Goal: Task Accomplishment & Management: Complete application form

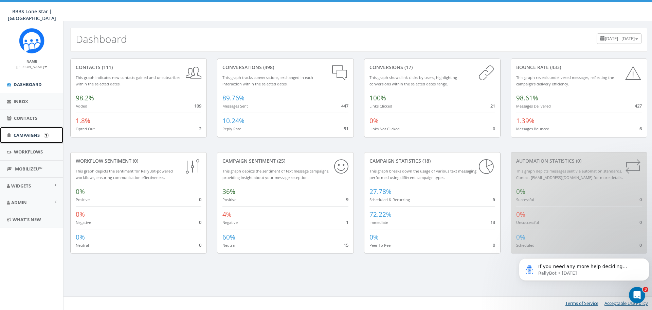
click at [23, 138] on link "Campaigns" at bounding box center [31, 135] width 63 height 17
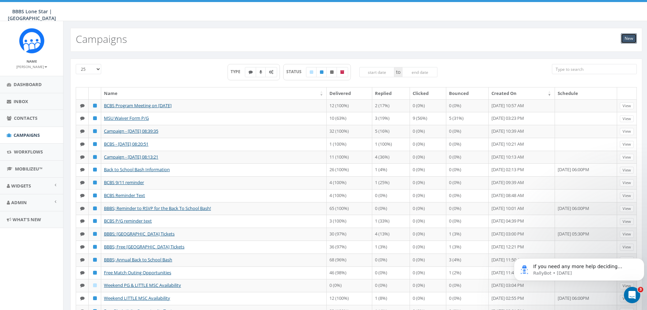
click at [631, 37] on link "New" at bounding box center [629, 38] width 16 height 10
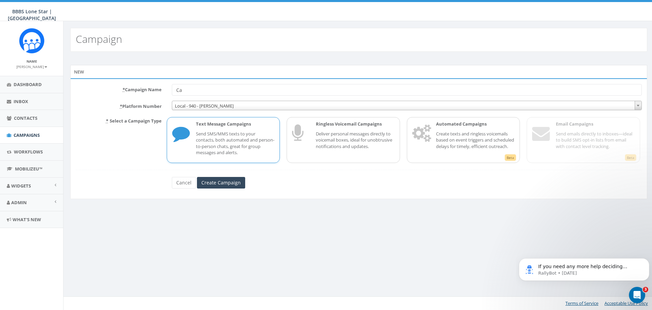
type input "C"
type input "b"
type input "BBBS KITCHEDN CONNECTION"
click at [236, 104] on span "Local - 940 - [PERSON_NAME]" at bounding box center [407, 106] width 470 height 10
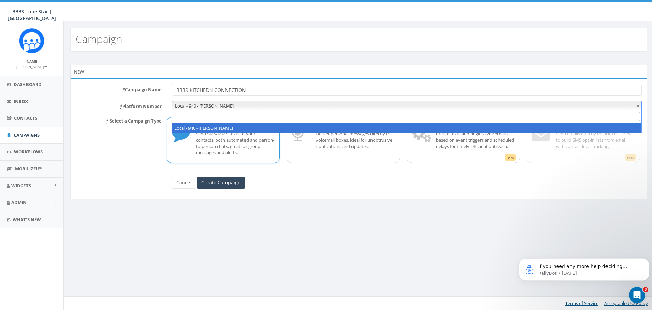
click at [236, 103] on span "Local - 940 - Alexis" at bounding box center [407, 106] width 470 height 10
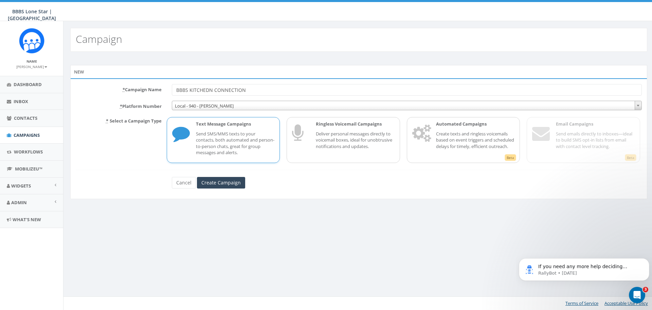
click at [233, 139] on p "Send SMS/MMS texts to your contacts, both automated and person-to-person chats,…" at bounding box center [235, 142] width 79 height 25
click at [229, 184] on input "Create Campaign" at bounding box center [221, 183] width 48 height 12
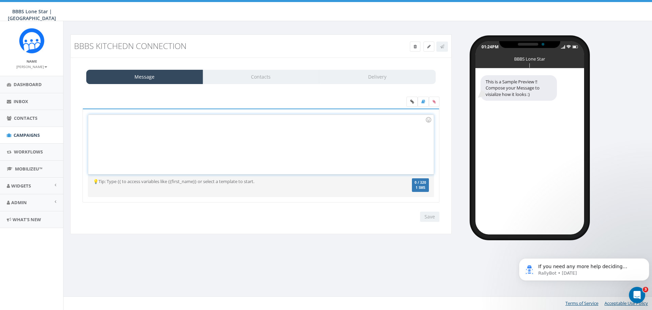
click at [128, 129] on div at bounding box center [260, 143] width 345 height 59
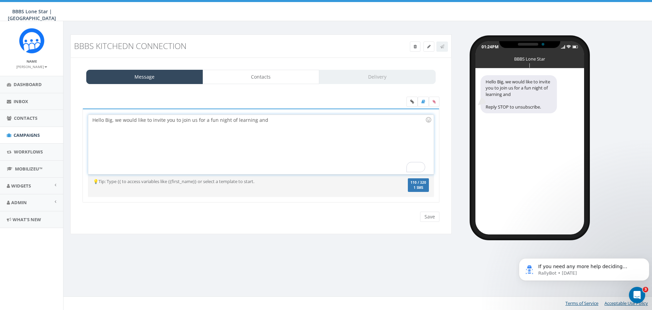
click at [174, 120] on div "Hello Big, we would like to invite you to join us for a fun night of learning a…" at bounding box center [260, 143] width 345 height 59
drag, startPoint x: 233, startPoint y: 120, endPoint x: 294, endPoint y: 120, distance: 60.8
click at [294, 120] on div "Hello Big, we would like to invite you & your Little to join us for a fun night…" at bounding box center [260, 143] width 345 height 59
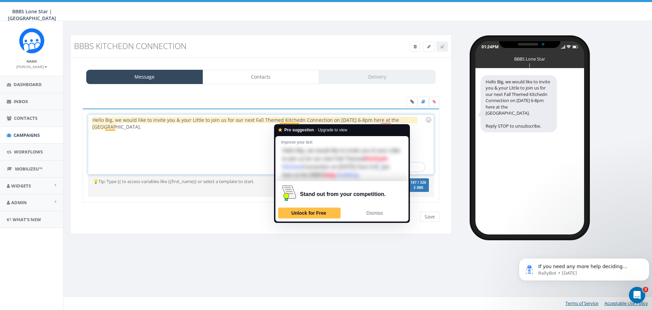
click at [296, 120] on div "Hello Big, we would like to invite you & your Little to join us for our next Fa…" at bounding box center [260, 143] width 345 height 59
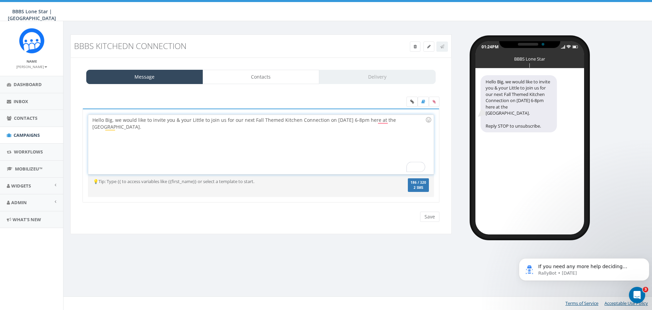
click at [308, 154] on div "Hello Big, we would like to invite you & your Little to join us for our next Fa…" at bounding box center [260, 143] width 345 height 59
click at [381, 120] on div "Hello Big, we would like to invite you & your Little to join us for our next Fa…" at bounding box center [260, 143] width 345 height 59
click at [143, 124] on div "Hello Big, we would like to invite you & your Little to join us for our next Fa…" at bounding box center [260, 143] width 345 height 59
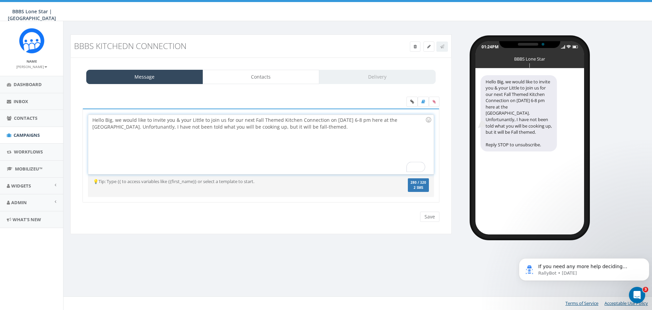
click at [330, 126] on div "Hello Big, we would like to invite you & your Little to join us for our next Fa…" at bounding box center [260, 143] width 345 height 59
click at [254, 120] on div "Hello Big, we would like to invite you & your Little to join us for our next Fa…" at bounding box center [260, 143] width 345 height 59
click at [263, 120] on div "Hello Big, we would like to invite you & your Little to join us for our next fa…" at bounding box center [260, 143] width 345 height 59
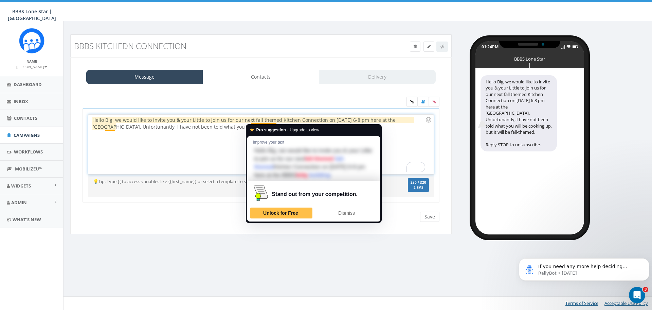
click at [259, 121] on div "Hello Big, we would like to invite you & your Little to join us for our next fa…" at bounding box center [260, 143] width 345 height 59
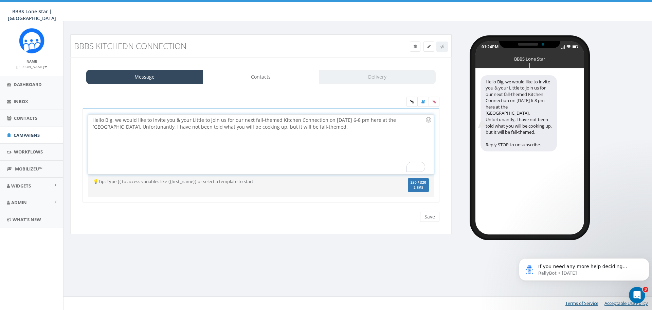
click at [325, 129] on div "Hello Big, we would like to invite you & your Little to join us for our next fa…" at bounding box center [260, 143] width 345 height 59
click at [250, 127] on div "Hello Big, we would like to invite you & your Little to join us for our next fa…" at bounding box center [260, 143] width 345 height 59
click at [356, 152] on div "Hello Big, we would like to invite you & your Little to join us for our next fa…" at bounding box center [260, 143] width 345 height 59
click at [252, 125] on div "Hello Big, we would like to invite you & your Little to join us for our next fa…" at bounding box center [260, 143] width 345 height 59
click at [345, 127] on div "Hello Big, we would like to invite you & your Little to join us for our next fa…" at bounding box center [260, 143] width 345 height 59
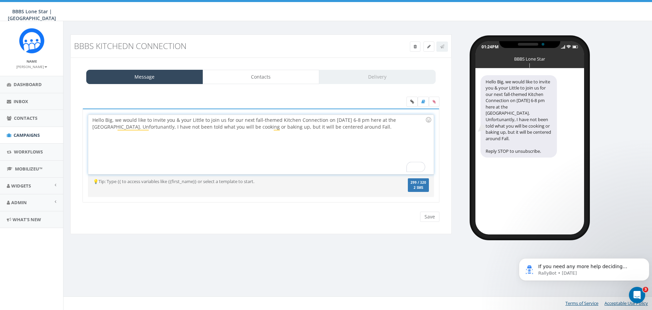
click at [278, 120] on div "Hello Big, we would like to invite you & your Little to join us for our next fa…" at bounding box center [260, 143] width 345 height 59
click at [286, 156] on div "Hello Big, we would like to invite you & your Little to join us for our next Ki…" at bounding box center [260, 143] width 345 height 59
click at [361, 154] on div "Hello Big, we would like to invite you & your Little to join us for our next Ki…" at bounding box center [260, 143] width 345 height 59
click at [105, 120] on div "Hello Big, we would like to invite you & your Little to join us for our next Ki…" at bounding box center [260, 143] width 345 height 59
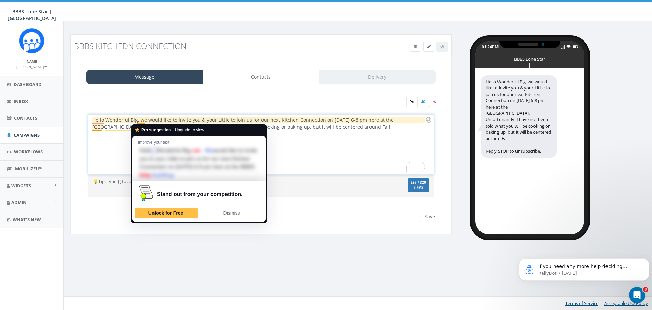
click at [138, 121] on div "Hello Wonderful Big, we would like to invite you & your Little to join us for o…" at bounding box center [260, 143] width 345 height 59
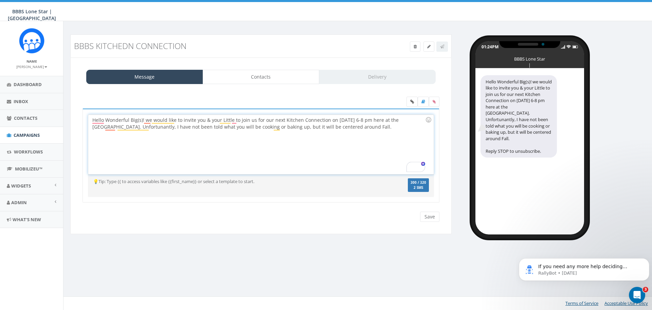
click at [202, 145] on div "Hello Wonderful Big(s)! we would like to invite you & your Little to join us fo…" at bounding box center [260, 143] width 345 height 59
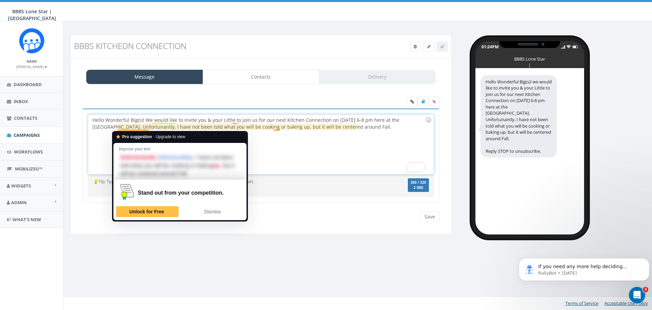
click at [115, 125] on div "Hello Wonderful Big(s)! We would like to invite you & your Little to join us fo…" at bounding box center [260, 143] width 345 height 59
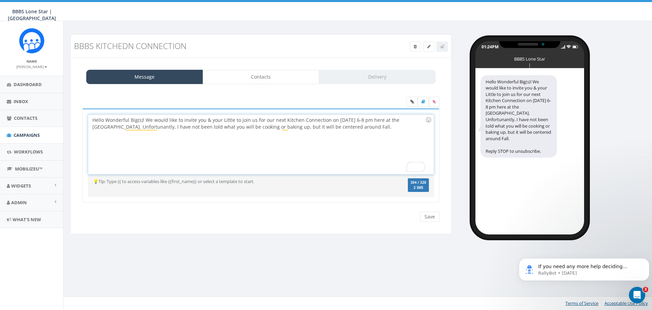
click at [206, 158] on div "Hello Wonderful Big(s)! We would like to invite you & your Little to join us fo…" at bounding box center [260, 143] width 345 height 59
drag, startPoint x: 162, startPoint y: 129, endPoint x: 240, endPoint y: 129, distance: 77.8
click at [240, 129] on div "Hello Wonderful Big(s)! We would like to invite you & your Little to join us fo…" at bounding box center [260, 143] width 345 height 59
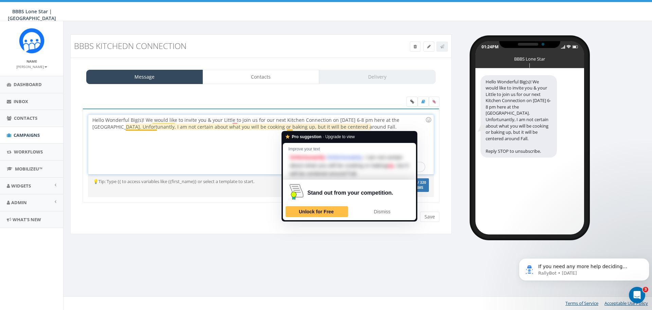
click at [292, 127] on div "Hello Wonderful Big(s)! We would like to invite you & your Little to join us fo…" at bounding box center [260, 143] width 345 height 59
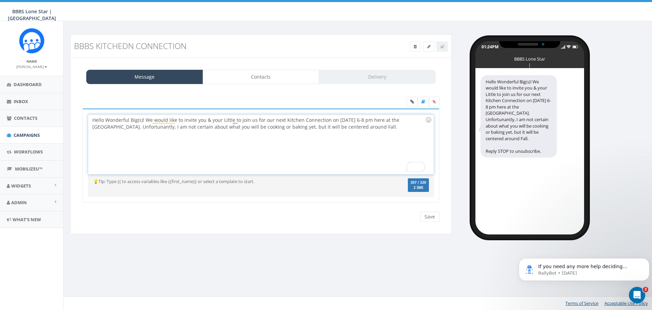
click at [325, 135] on div "Hello Wonderful Big(s)! We would like to invite you & your Little to join us fo…" at bounding box center [260, 143] width 345 height 59
click at [385, 128] on div "Hello Wonderful Big(s)! We would like to invite you & your Little to join us fo…" at bounding box center [260, 143] width 345 height 59
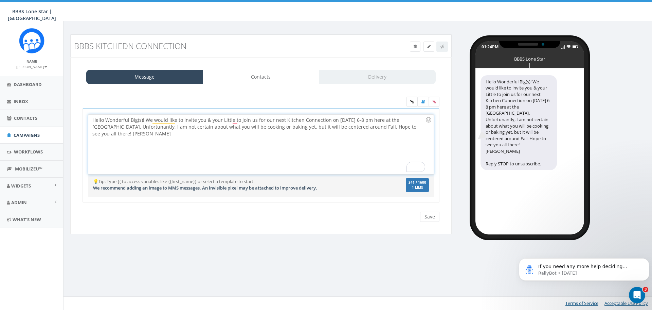
click at [204, 130] on div "Hello Wonderful Big(s)! We would like to invite you & your Little to join us fo…" at bounding box center [260, 143] width 345 height 59
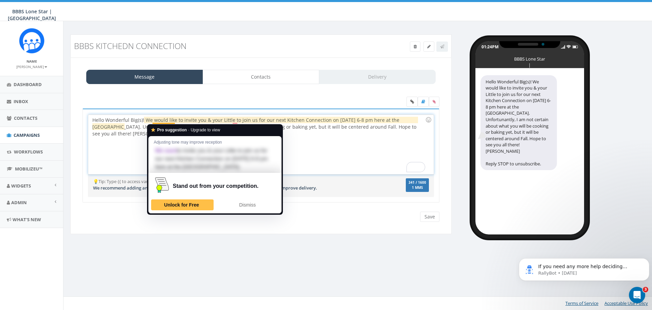
click at [175, 119] on div "Hello Wonderful Big(s)! We would like to invite you & your Little to join us fo…" at bounding box center [260, 143] width 345 height 59
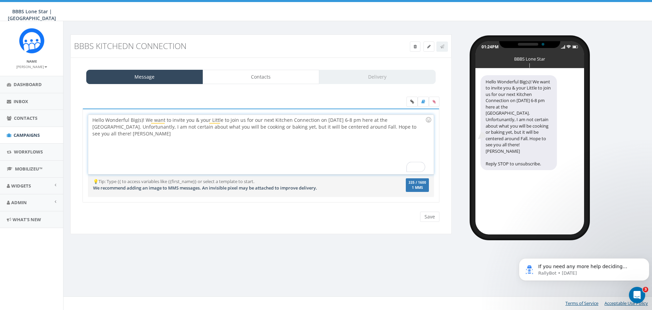
click at [190, 142] on div "Hello Wonderful Big(s)! We want to invite you & your Little to join us for our …" at bounding box center [260, 143] width 345 height 59
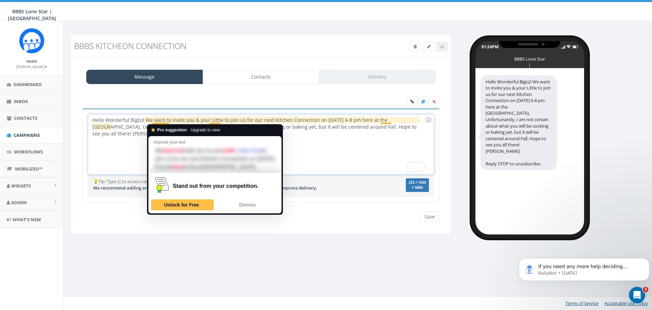
click at [164, 120] on div "Hello Wonderful Big(s)! We want to invite you & your Little to join us for our …" at bounding box center [260, 143] width 345 height 59
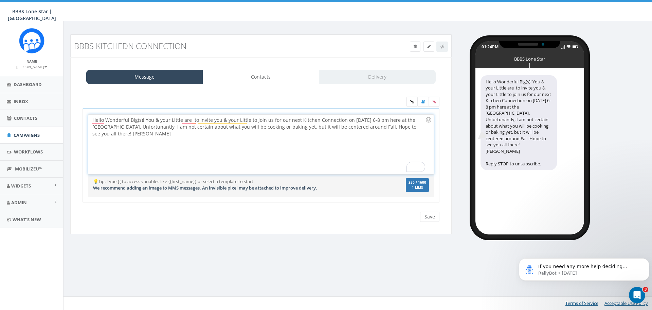
click at [248, 119] on div "Hello Wonderful Big(s)! You & your Little are to invite you & your Little to jo…" at bounding box center [260, 143] width 345 height 59
click at [149, 156] on div "Hello Wonderful Big(s)! You & your Little are invited to join us for our next K…" at bounding box center [260, 143] width 345 height 59
click at [103, 118] on div "Hello Wonderful Big(s)! You & your Little are invited to join us for our next K…" at bounding box center [260, 143] width 345 height 59
click at [157, 148] on div "Hello, Wonderful Big(s)! You & your Little are invited to join us for our next …" at bounding box center [260, 143] width 345 height 59
click at [143, 120] on div "Hello, Wonderful Big(s)! You & your Little are invited to join us for our next …" at bounding box center [260, 143] width 345 height 59
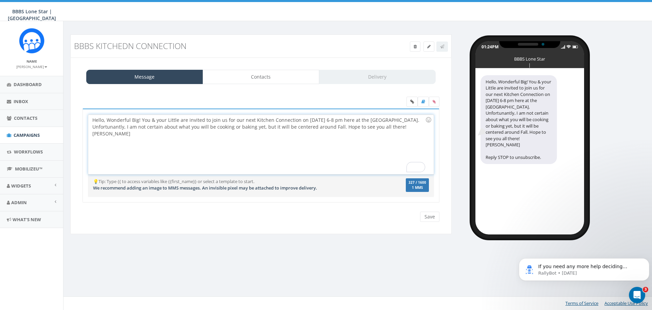
click at [399, 128] on div "Hello, Wonderful Big! You & your Little are invited to join us for our next Kit…" at bounding box center [260, 143] width 345 height 59
click at [160, 135] on div "Hello, Wonderful Big! You & your Little are invited to join us for our next Kit…" at bounding box center [260, 143] width 345 height 59
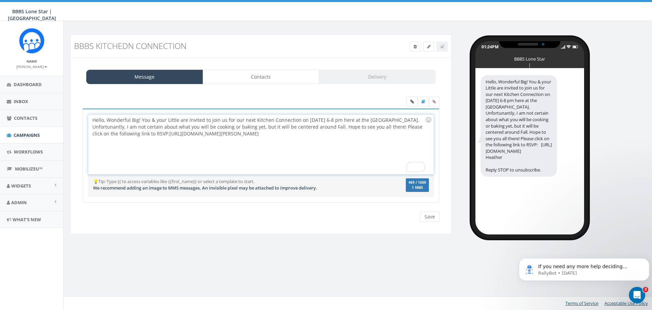
click at [365, 134] on div "Hello, Wonderful Big! You & your Little are invited to join us for our next Kit…" at bounding box center [260, 143] width 345 height 59
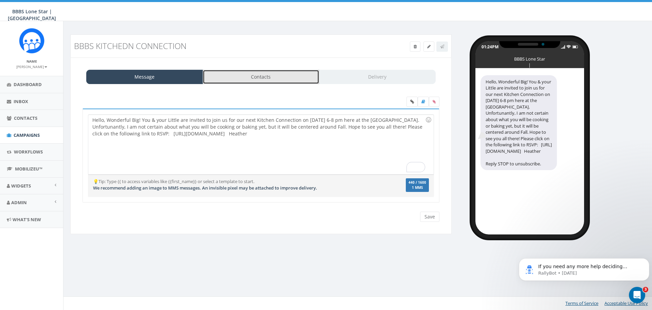
click at [264, 75] on link "Contacts" at bounding box center [261, 77] width 117 height 14
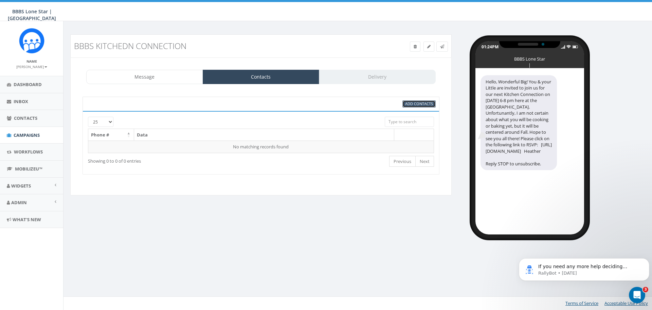
click at [432, 101] on span "Add Contacts" at bounding box center [419, 103] width 28 height 5
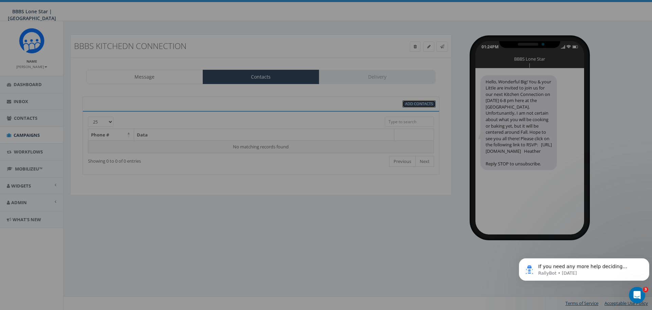
select select
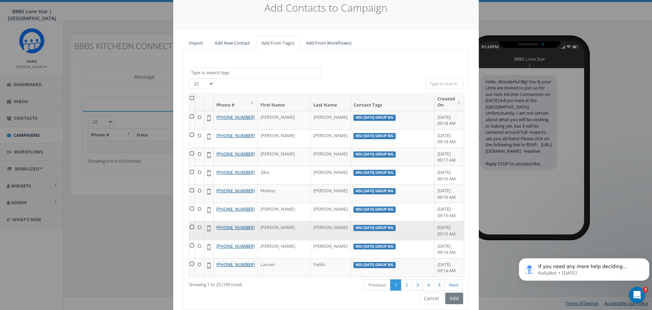
scroll to position [54, 0]
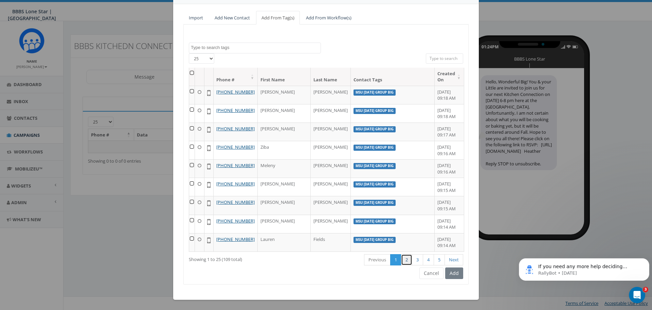
click at [402, 258] on link "2" at bounding box center [406, 259] width 11 height 11
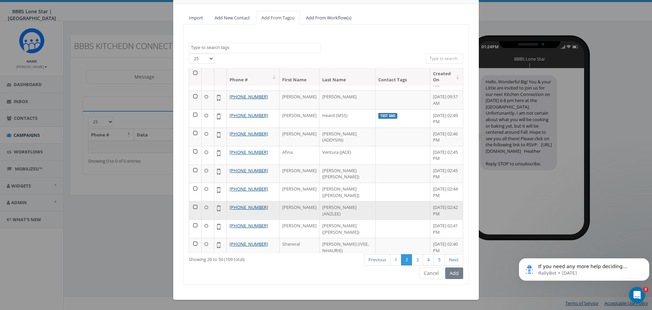
scroll to position [288, 0]
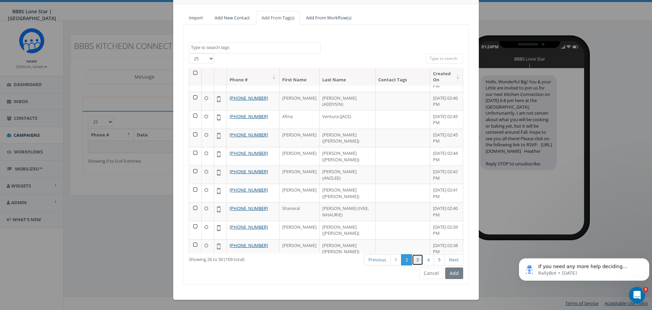
click at [415, 258] on link "3" at bounding box center [417, 259] width 11 height 11
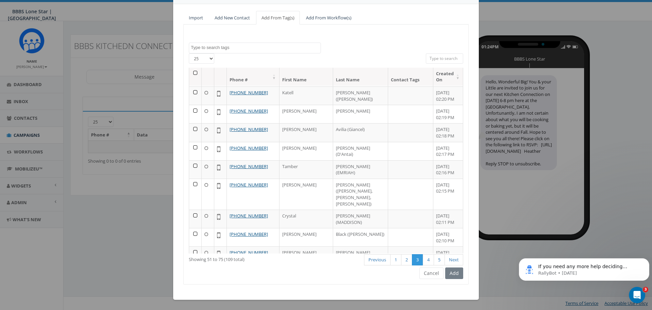
scroll to position [295, 0]
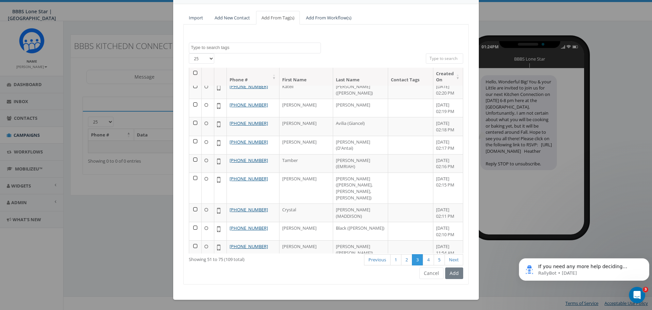
click at [192, 258] on td at bounding box center [195, 267] width 13 height 18
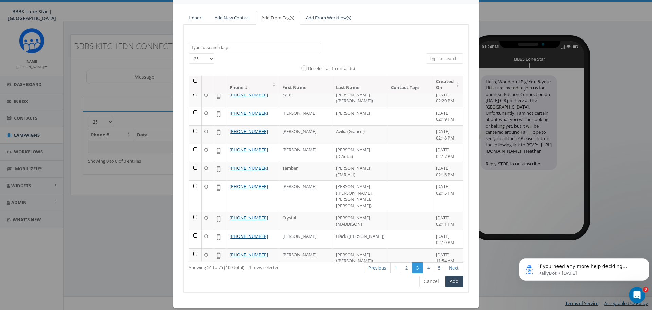
click at [194, 285] on td at bounding box center [195, 294] width 13 height 18
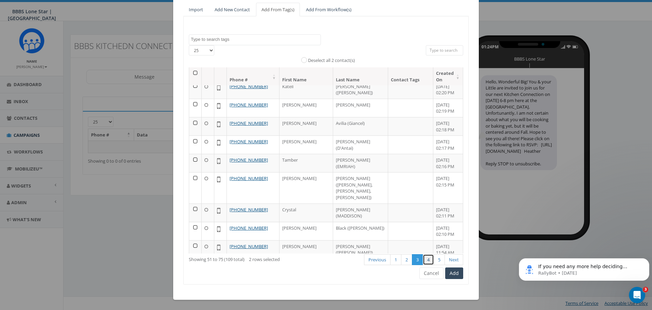
click at [426, 259] on link "4" at bounding box center [428, 259] width 11 height 11
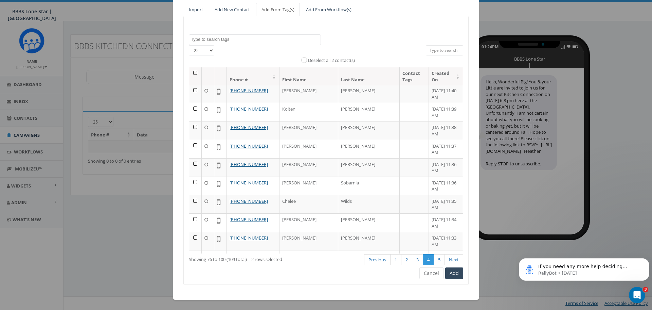
scroll to position [0, 0]
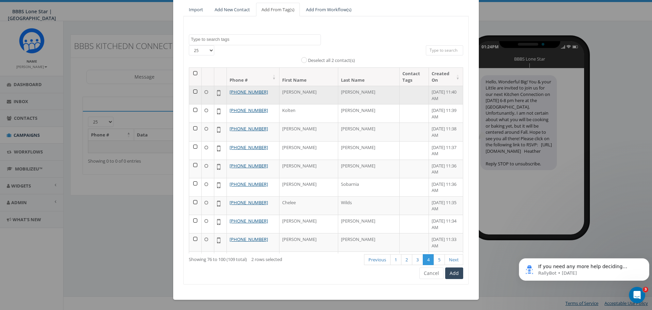
click at [193, 86] on td at bounding box center [195, 95] width 13 height 18
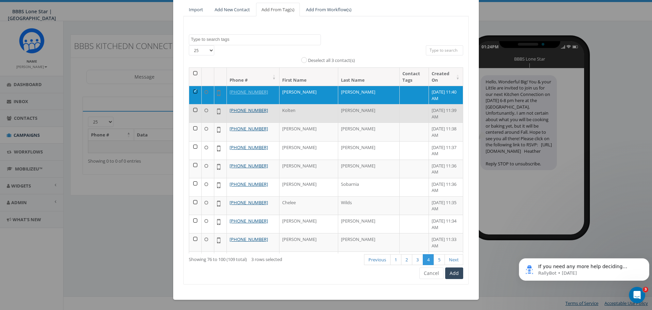
click at [193, 104] on td at bounding box center [195, 113] width 13 height 18
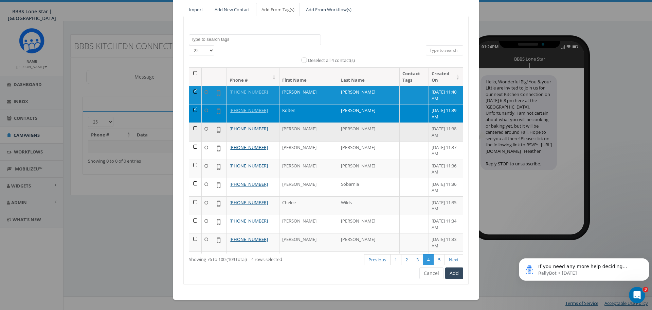
click at [194, 122] on td at bounding box center [195, 131] width 13 height 18
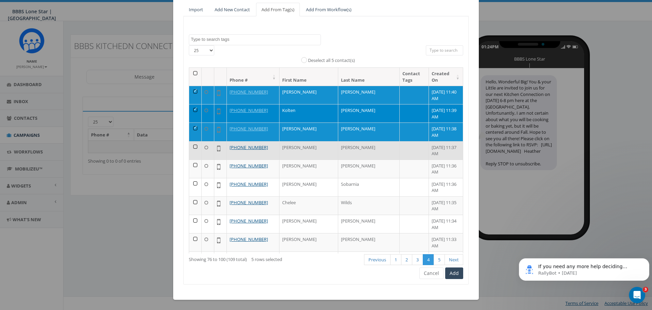
click at [193, 141] on td at bounding box center [195, 150] width 13 height 18
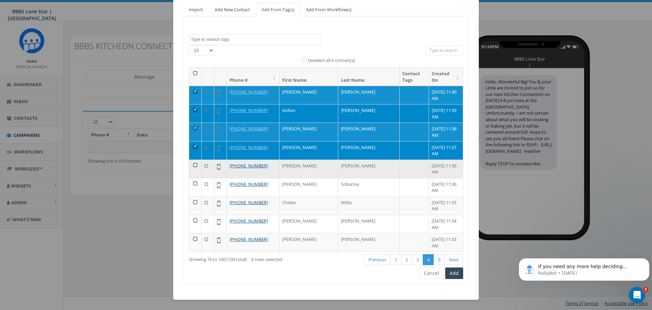
click at [193, 159] on td at bounding box center [195, 168] width 13 height 18
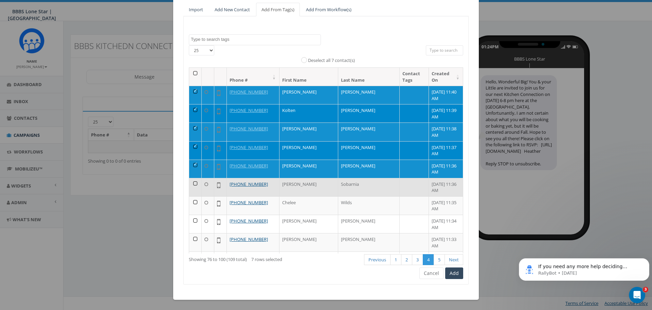
click at [191, 178] on td at bounding box center [195, 187] width 13 height 18
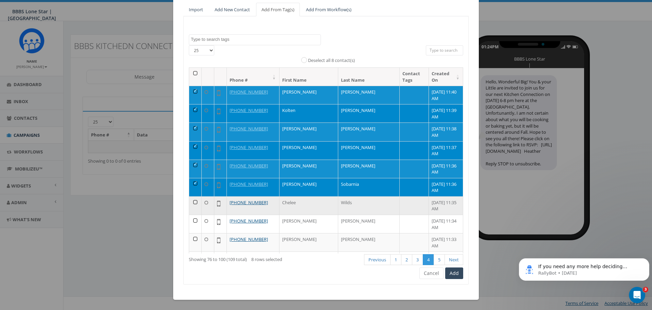
click at [190, 196] on td at bounding box center [195, 205] width 13 height 18
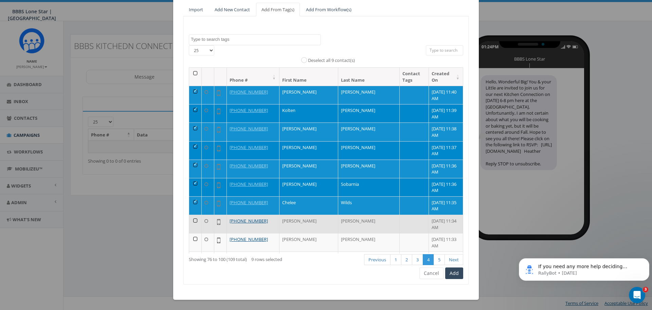
click at [193, 214] on td at bounding box center [195, 223] width 13 height 18
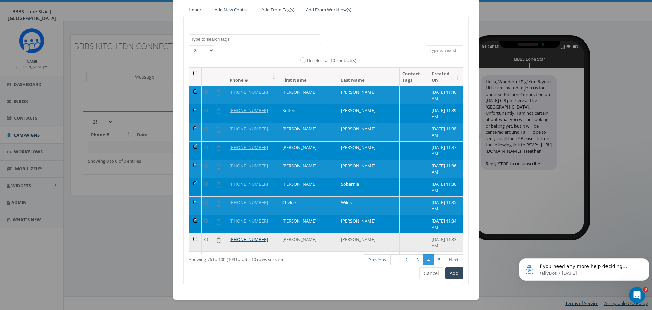
click at [194, 233] on td at bounding box center [195, 242] width 13 height 18
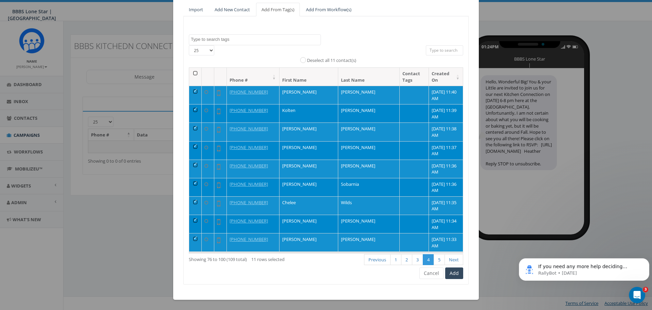
click at [192, 251] on td at bounding box center [195, 260] width 13 height 18
click at [192, 269] on td at bounding box center [195, 278] width 13 height 18
click at [192, 288] on td at bounding box center [195, 297] width 13 height 18
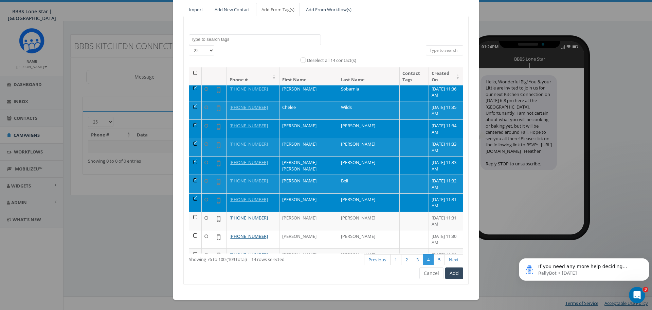
scroll to position [109, 0]
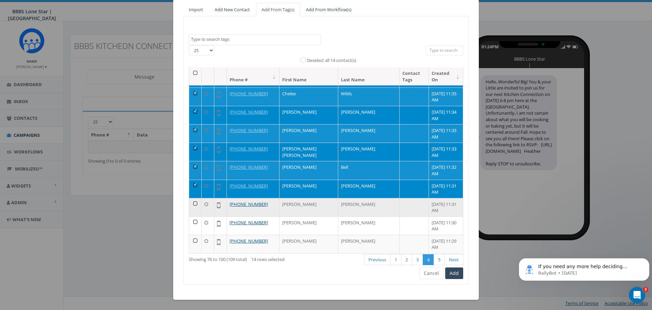
click at [193, 198] on td at bounding box center [195, 207] width 13 height 18
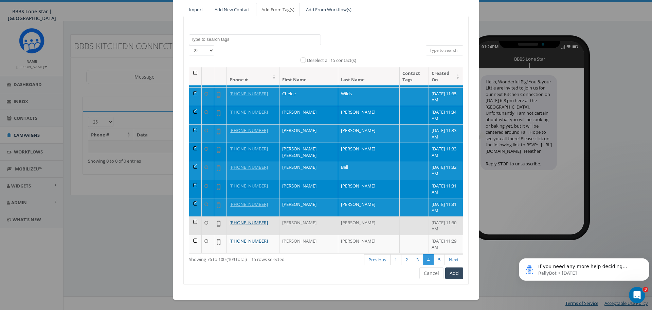
click at [193, 216] on td at bounding box center [195, 225] width 13 height 18
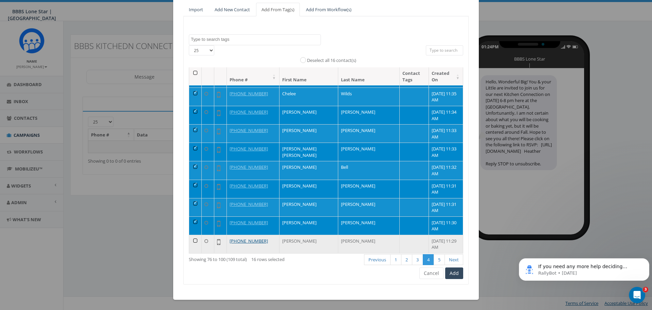
click at [190, 234] on td at bounding box center [195, 243] width 13 height 18
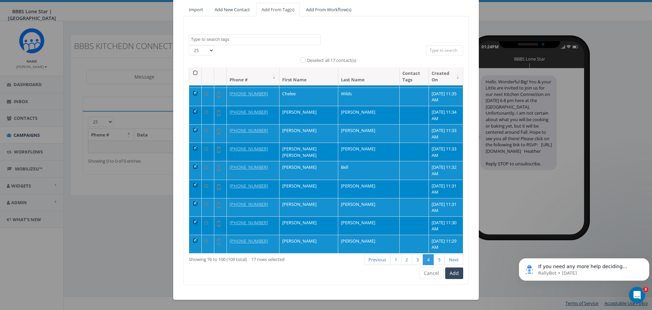
click at [191, 253] on td at bounding box center [195, 262] width 13 height 18
click at [190, 271] on td at bounding box center [195, 280] width 13 height 18
click at [192, 289] on td at bounding box center [195, 298] width 13 height 18
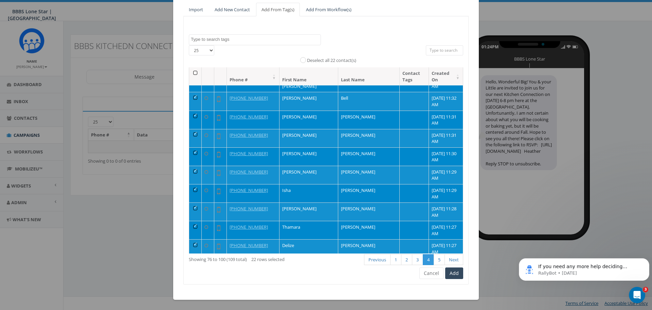
scroll to position [190, 0]
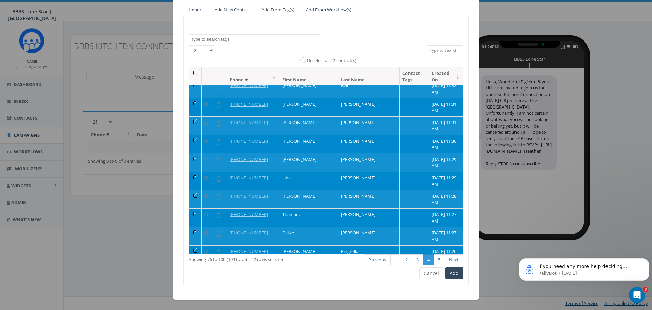
click at [192, 282] on td at bounding box center [195, 291] width 13 height 18
click at [193, 300] on td at bounding box center [195, 309] width 13 height 18
click at [436, 259] on link "5" at bounding box center [439, 259] width 11 height 11
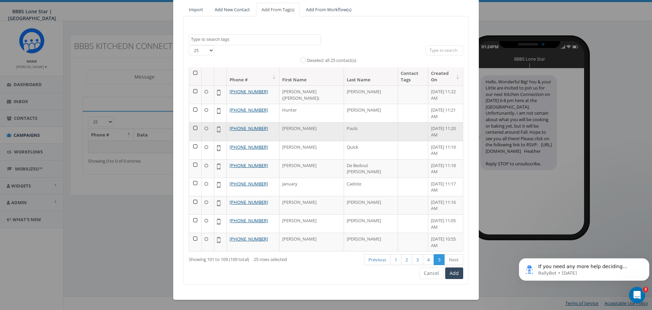
scroll to position [0, 0]
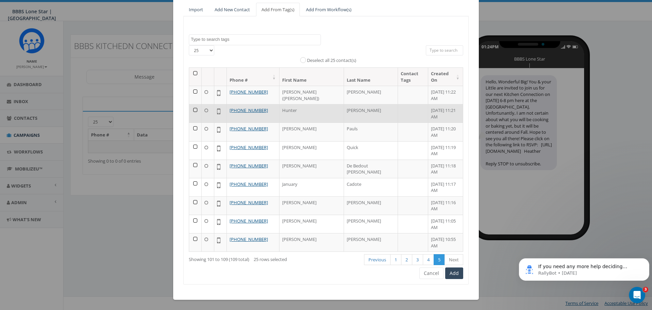
click at [193, 110] on td at bounding box center [195, 113] width 13 height 18
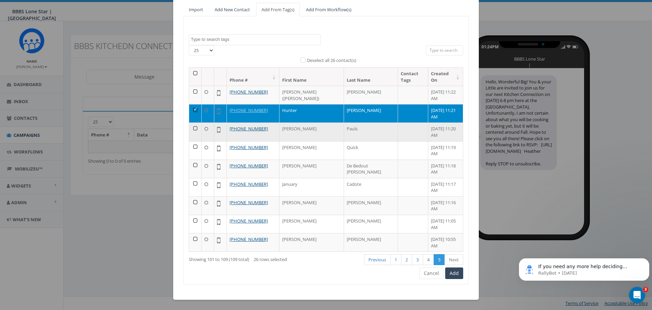
click at [191, 128] on td at bounding box center [195, 131] width 13 height 18
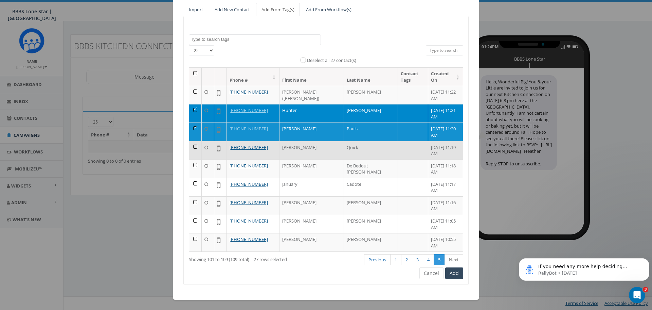
click at [193, 148] on td at bounding box center [195, 150] width 13 height 18
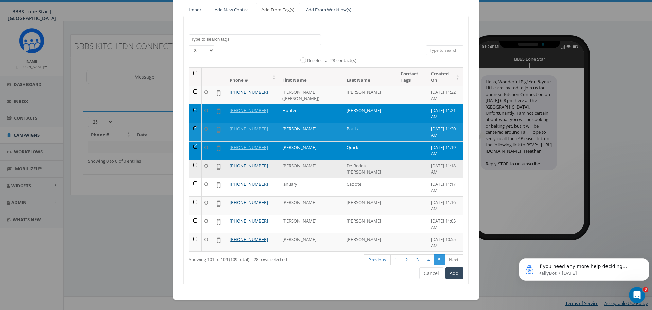
click at [193, 164] on td at bounding box center [195, 168] width 13 height 18
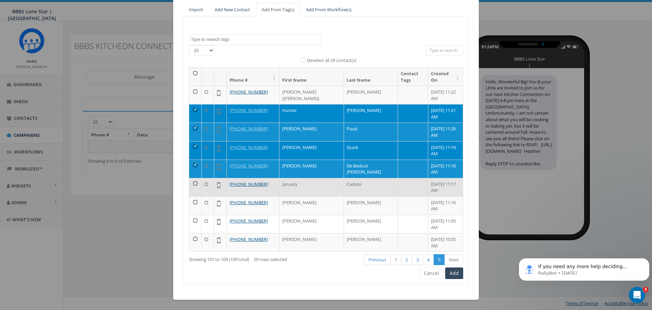
click at [193, 184] on td at bounding box center [195, 187] width 13 height 18
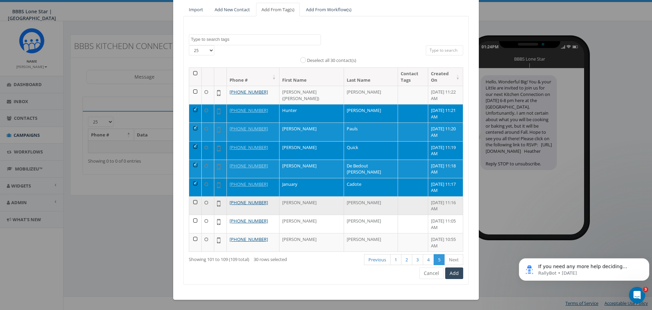
click at [193, 201] on td at bounding box center [195, 205] width 13 height 18
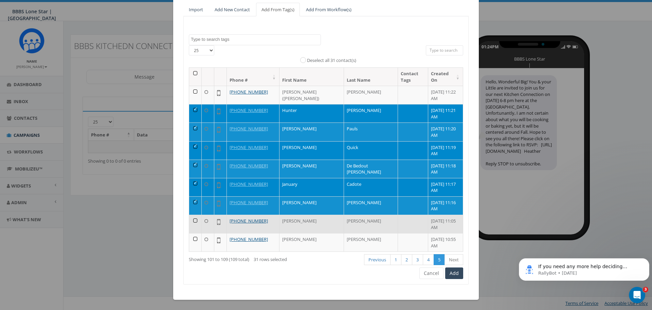
click at [192, 219] on td at bounding box center [195, 223] width 13 height 18
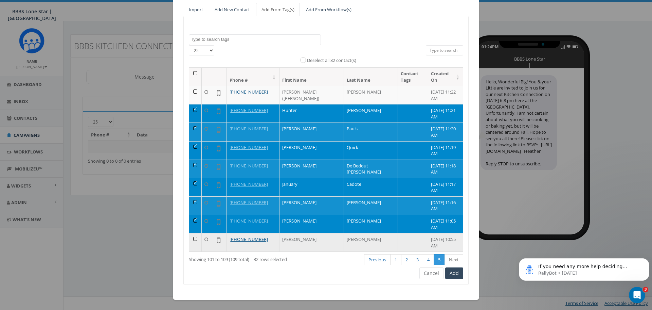
click at [194, 236] on td at bounding box center [195, 242] width 13 height 18
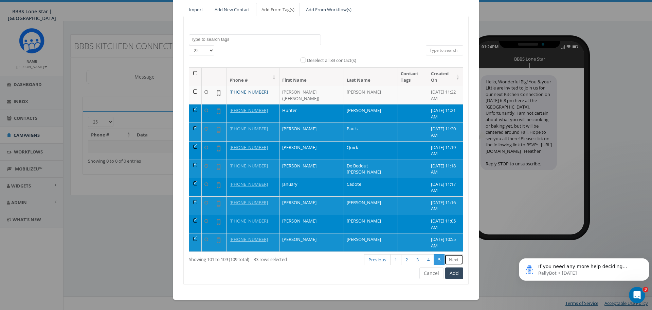
click at [452, 261] on link "Next" at bounding box center [454, 259] width 19 height 11
click at [454, 275] on button "Add" at bounding box center [454, 273] width 18 height 12
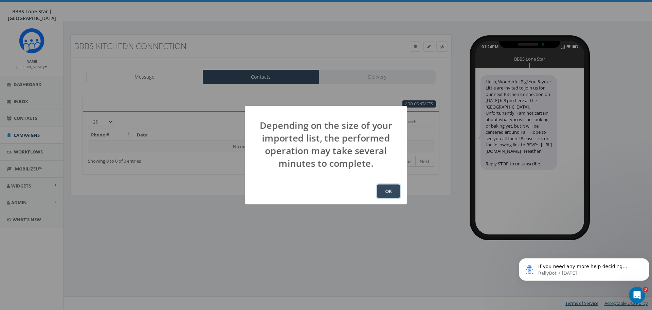
click at [388, 191] on button "OK" at bounding box center [388, 191] width 23 height 14
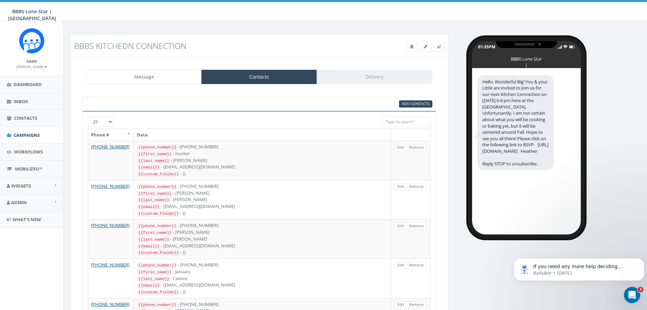
click at [389, 78] on div "Message Contacts Delivery" at bounding box center [259, 77] width 346 height 14
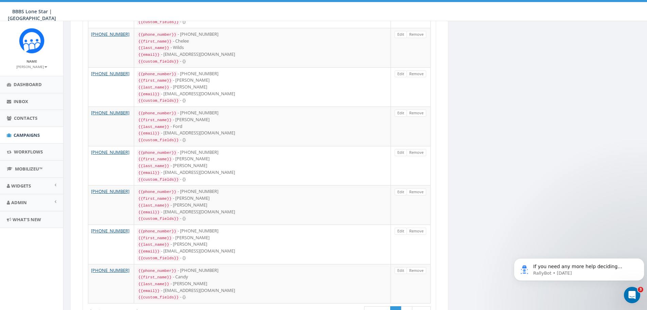
scroll to position [822, 0]
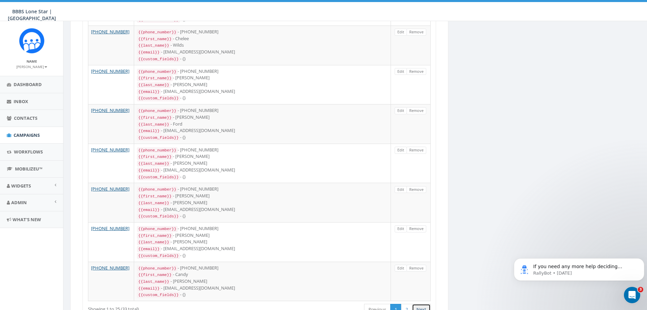
click at [424, 303] on link "Next" at bounding box center [421, 308] width 19 height 11
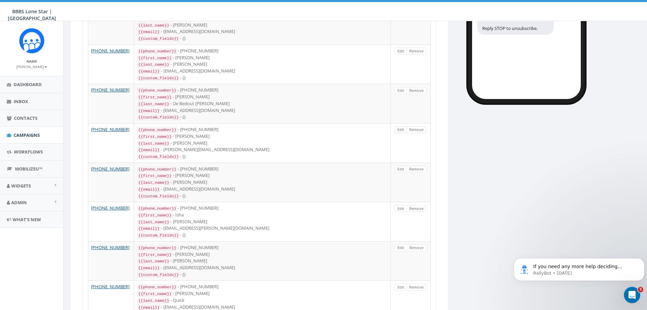
scroll to position [0, 0]
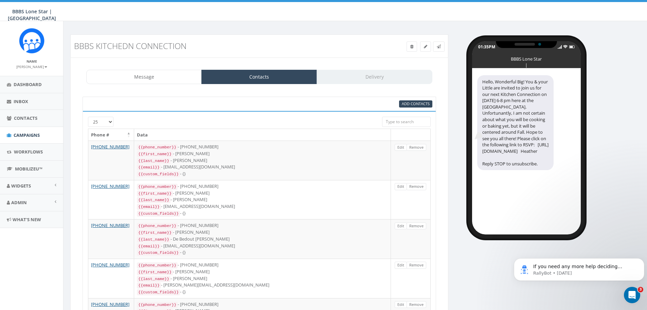
click at [370, 77] on div "Message Contacts Delivery" at bounding box center [259, 77] width 346 height 14
click at [260, 74] on link "Contacts" at bounding box center [259, 77] width 116 height 14
click at [416, 104] on span "Add Contacts" at bounding box center [416, 103] width 28 height 5
select select
click at [404, 78] on div "Message Contacts Delivery" at bounding box center [259, 77] width 346 height 14
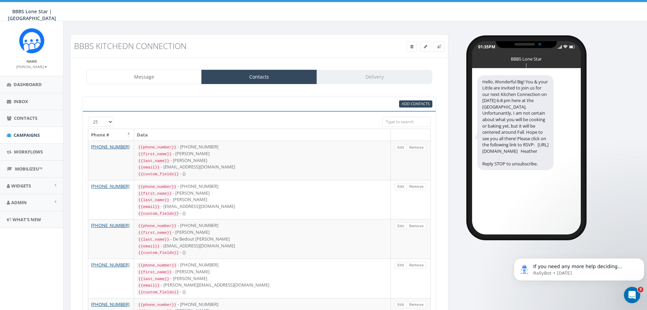
click at [392, 76] on div "Message Contacts Delivery" at bounding box center [259, 77] width 346 height 14
click at [343, 54] on div "Test Message Status:" at bounding box center [259, 54] width 381 height 0
click at [374, 81] on div "Message Contacts Delivery" at bounding box center [259, 77] width 346 height 14
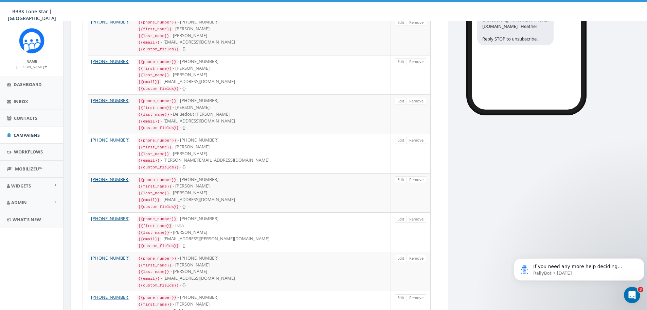
scroll to position [188, 0]
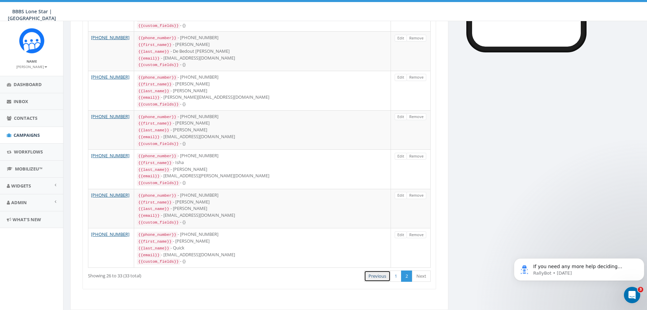
click at [378, 270] on link "Previous" at bounding box center [377, 275] width 27 height 11
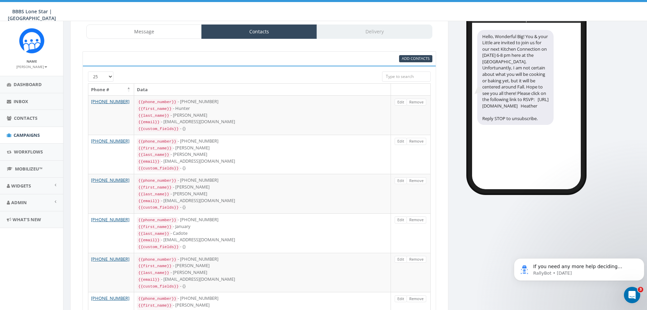
scroll to position [0, 0]
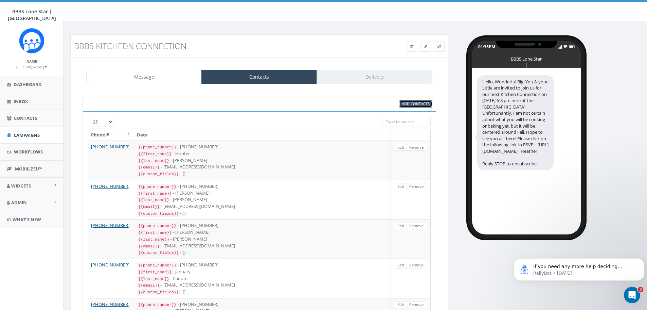
click at [416, 103] on span "Add Contacts" at bounding box center [416, 103] width 28 height 5
select select
click at [388, 75] on div "Message Contacts Delivery" at bounding box center [259, 77] width 346 height 14
click at [277, 73] on link "Contacts" at bounding box center [259, 77] width 116 height 14
click at [173, 75] on link "Message" at bounding box center [144, 77] width 116 height 14
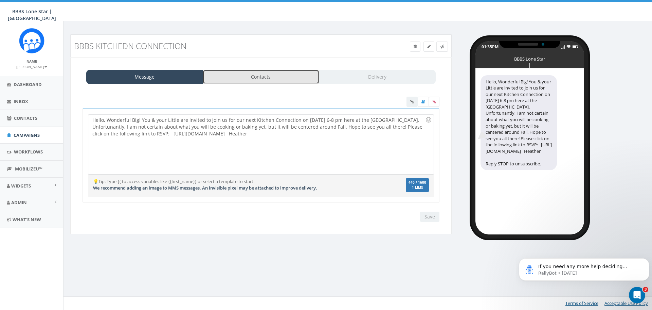
click at [267, 74] on link "Contacts" at bounding box center [261, 77] width 117 height 14
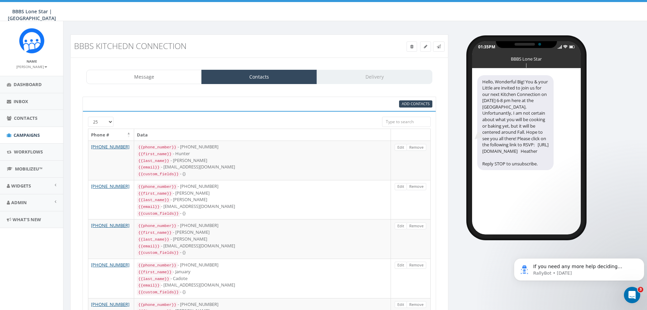
click at [368, 75] on div "Message Contacts Delivery" at bounding box center [259, 77] width 346 height 14
click at [401, 76] on div "Message Contacts Delivery" at bounding box center [259, 77] width 346 height 14
click at [410, 75] on div "Message Contacts Delivery" at bounding box center [259, 77] width 346 height 14
click at [370, 75] on div "Message Contacts Delivery" at bounding box center [259, 77] width 346 height 14
click at [368, 75] on div "Message Contacts Delivery" at bounding box center [259, 77] width 346 height 14
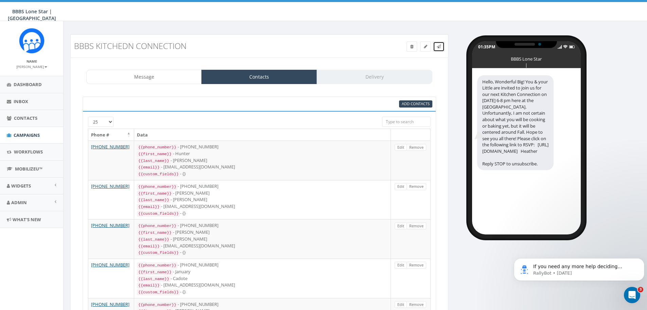
click at [437, 46] on icon at bounding box center [439, 47] width 4 height 4
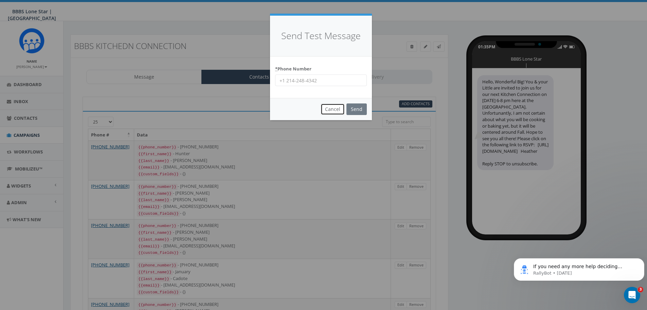
click at [331, 108] on button "Cancel" at bounding box center [333, 109] width 24 height 12
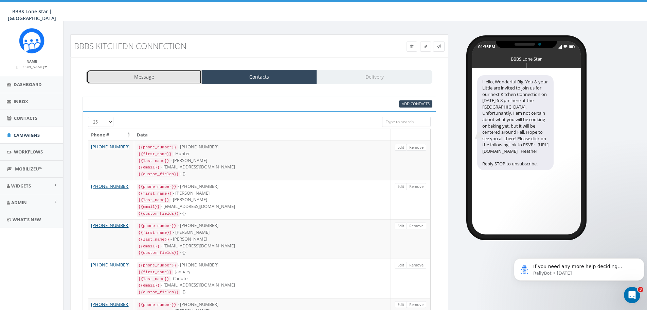
click at [167, 77] on link "Message" at bounding box center [144, 77] width 116 height 14
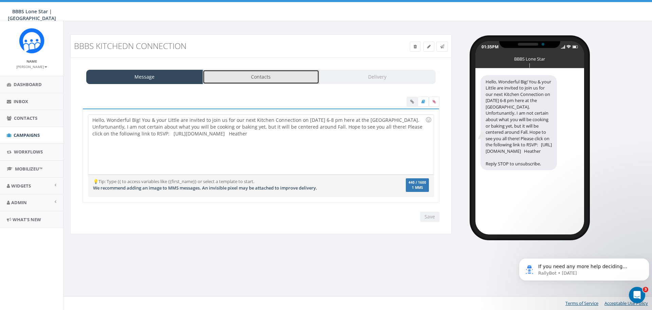
click at [281, 73] on link "Contacts" at bounding box center [261, 77] width 117 height 14
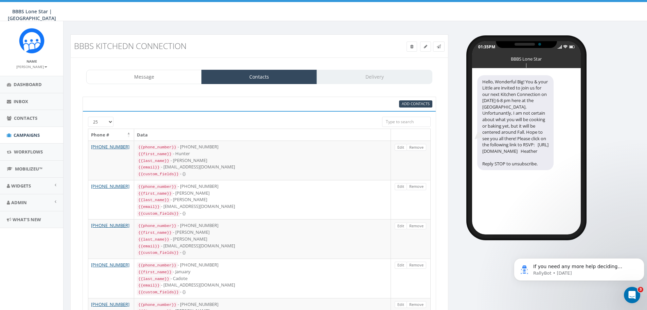
click at [365, 83] on div "Message Contacts Delivery" at bounding box center [259, 77] width 346 height 14
click at [363, 82] on div "Message Contacts Delivery" at bounding box center [259, 77] width 346 height 14
click at [441, 48] on link at bounding box center [439, 46] width 12 height 10
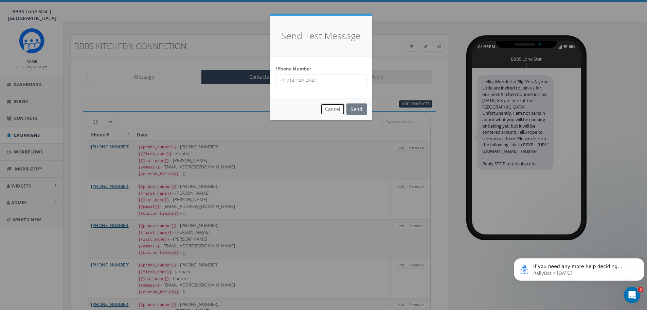
click at [331, 112] on button "Cancel" at bounding box center [333, 109] width 24 height 12
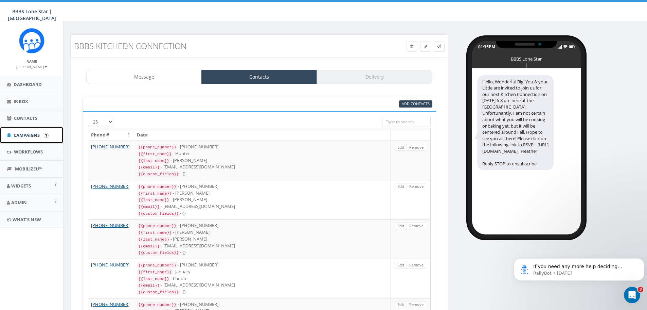
click at [31, 134] on span "Campaigns" at bounding box center [27, 135] width 26 height 6
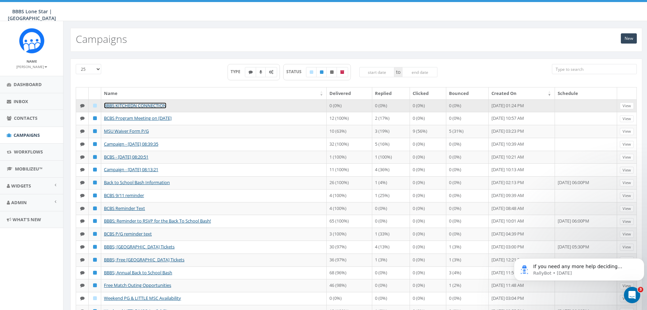
click at [137, 108] on link "BBBS KITCHEDN CONNECTION" at bounding box center [135, 105] width 63 height 6
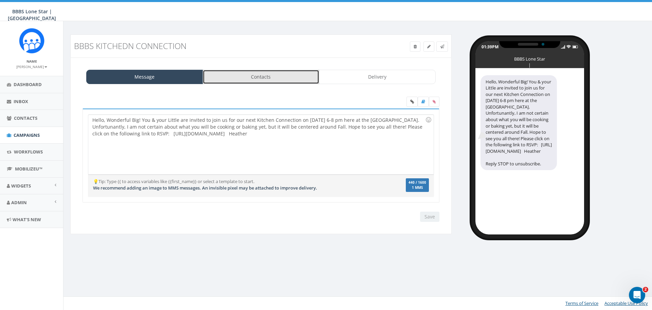
click at [252, 78] on link "Contacts" at bounding box center [261, 77] width 117 height 14
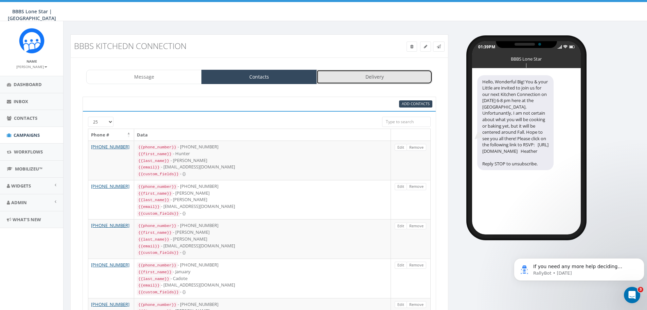
click at [343, 72] on link "Delivery" at bounding box center [375, 77] width 116 height 14
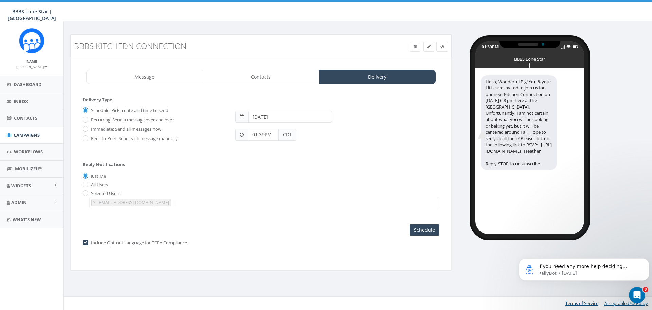
click at [302, 118] on input "2025-10-10" at bounding box center [290, 117] width 84 height 12
click at [295, 161] on td "9" at bounding box center [296, 160] width 10 height 10
type input "2025-10-09"
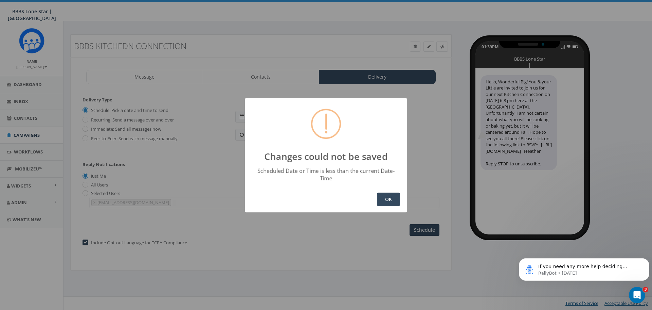
click at [389, 194] on button "OK" at bounding box center [388, 199] width 23 height 14
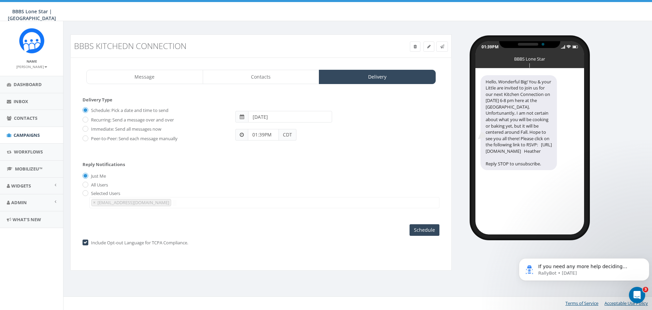
click at [389, 194] on div "Selected Users amcdonald@bbbstx.org hheard@bbbstx.org × hheard@bbbstx.org" at bounding box center [261, 199] width 357 height 18
click at [265, 134] on input "01:39PM" at bounding box center [263, 135] width 31 height 12
click at [284, 106] on div "1 2 3 4 5 6 7 8 9 10 11 12 00 05 10 15 20 25 30 35 40 45 50 55" at bounding box center [287, 76] width 68 height 68
click at [288, 46] on div "1 2 3 4 5 6 7 8 9 10 11 12 00 05 10 15 20 25 30 35 40 45 50 55" at bounding box center [287, 76] width 68 height 68
type input "06:00PM"
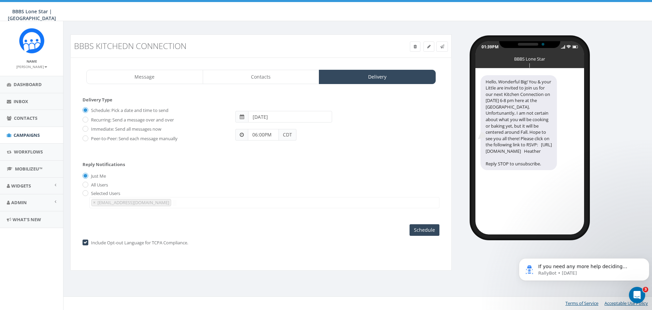
click at [292, 120] on input "2025-10-09" at bounding box center [290, 117] width 84 height 12
click at [295, 162] on td "9" at bounding box center [296, 160] width 10 height 10
click at [295, 158] on td "9" at bounding box center [296, 160] width 10 height 10
click at [386, 147] on div "Schedule: Pick a date and time to send Recurring: Send a message over and over …" at bounding box center [261, 127] width 357 height 44
drag, startPoint x: 428, startPoint y: 227, endPoint x: 423, endPoint y: 225, distance: 5.7
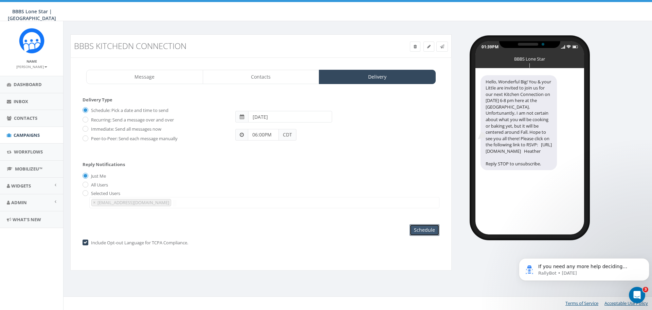
click at [428, 227] on input "Schedule" at bounding box center [425, 230] width 30 height 12
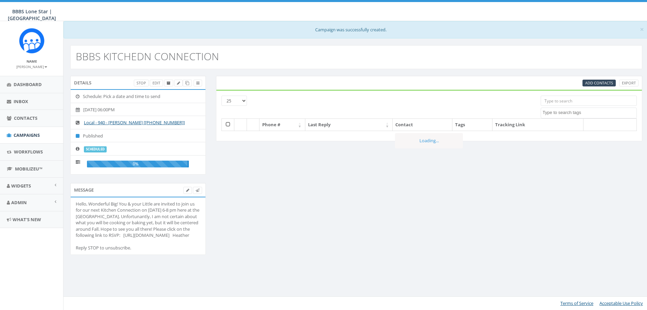
select select
